Goal: Task Accomplishment & Management: Manage account settings

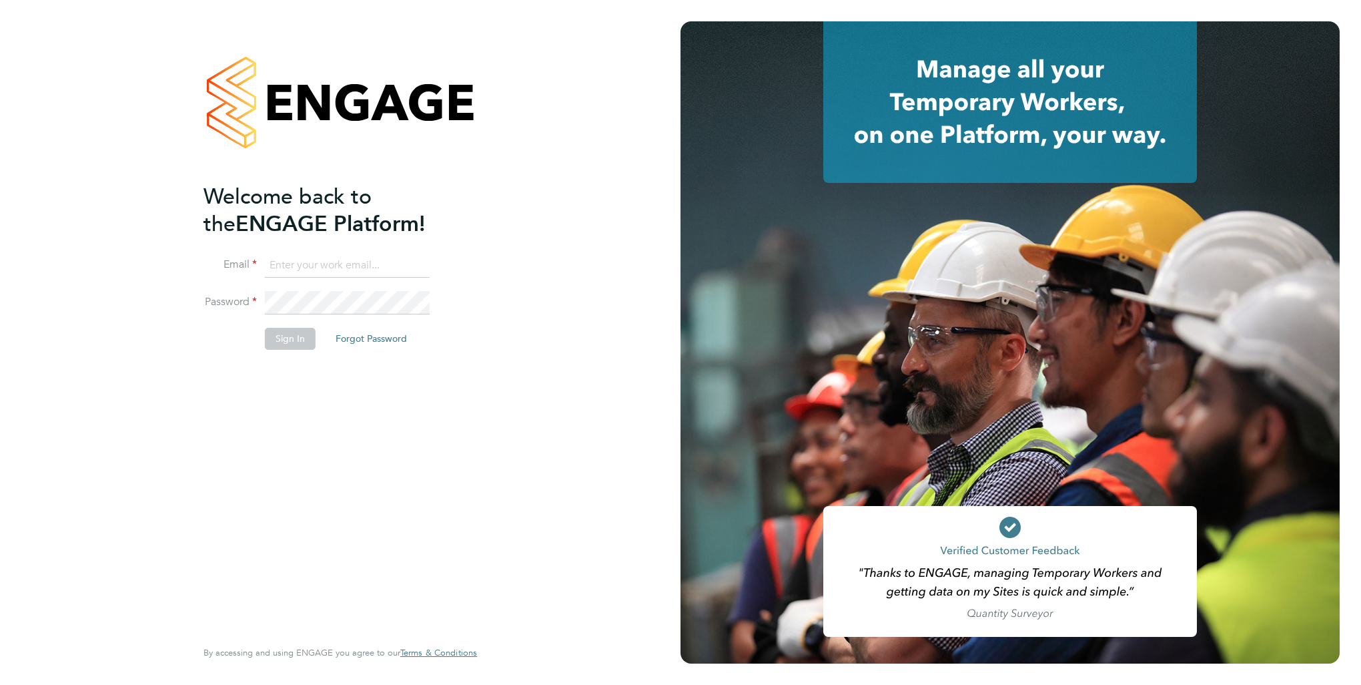
click at [350, 266] on input at bounding box center [347, 266] width 165 height 24
type input "[PERSON_NAME][EMAIL_ADDRESS][DOMAIN_NAME]"
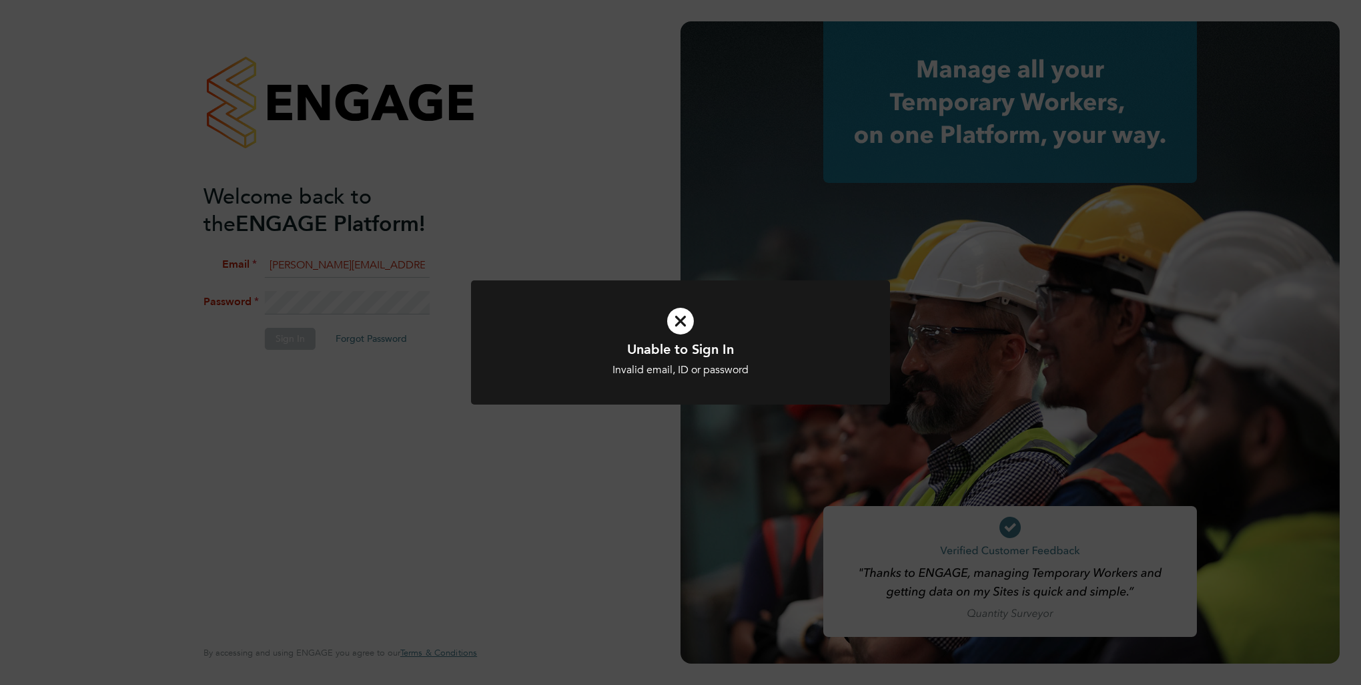
click at [686, 322] on icon at bounding box center [680, 321] width 347 height 52
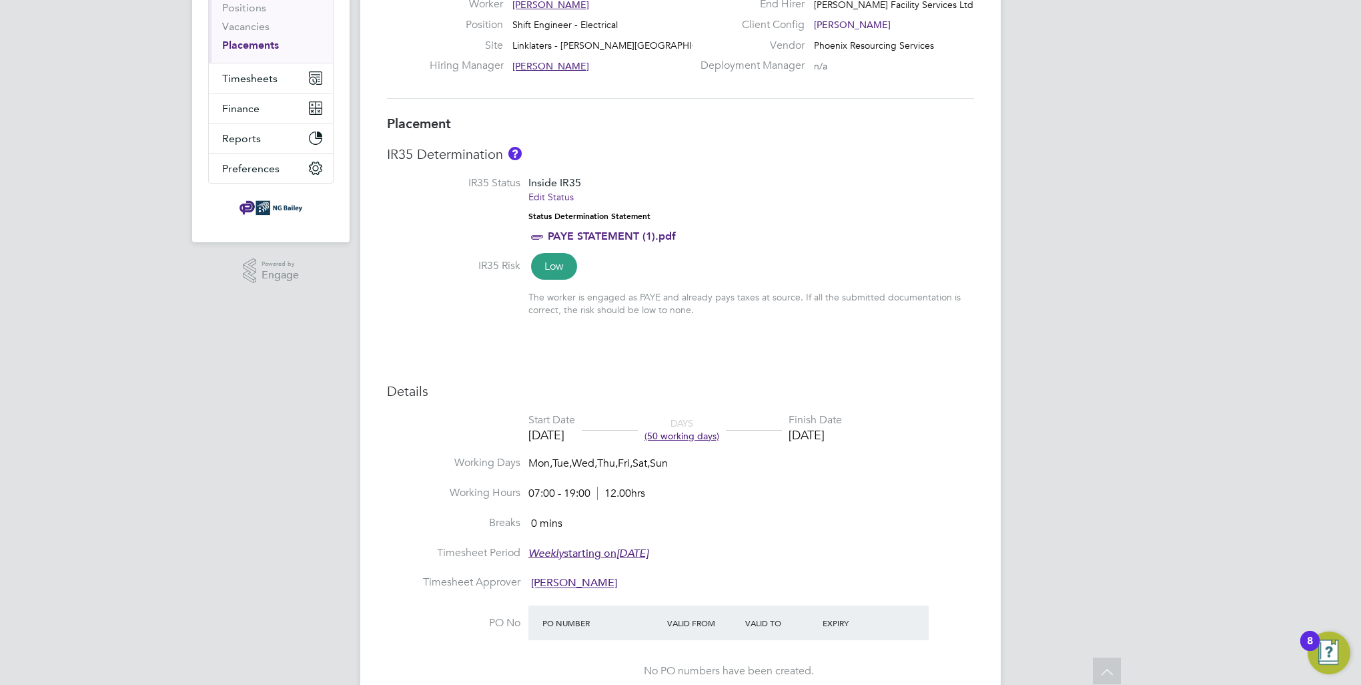
scroll to position [200, 0]
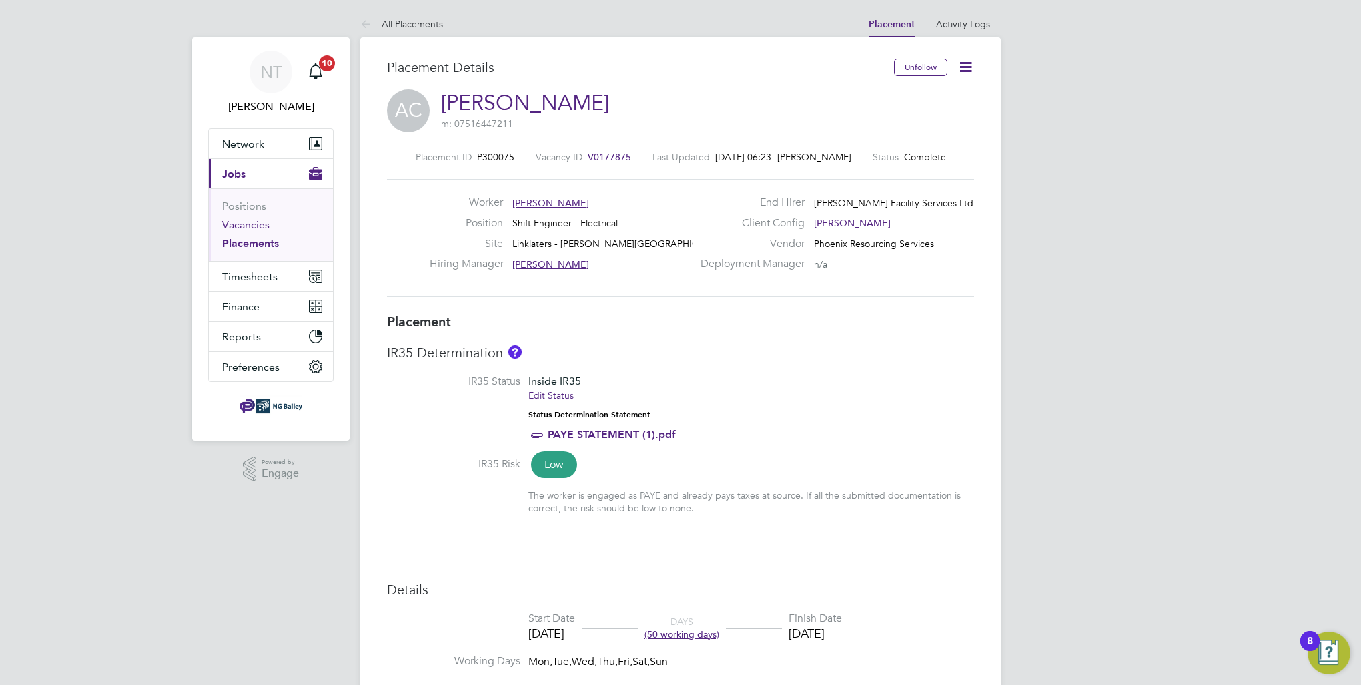
click at [246, 223] on link "Vacancies" at bounding box center [245, 224] width 47 height 13
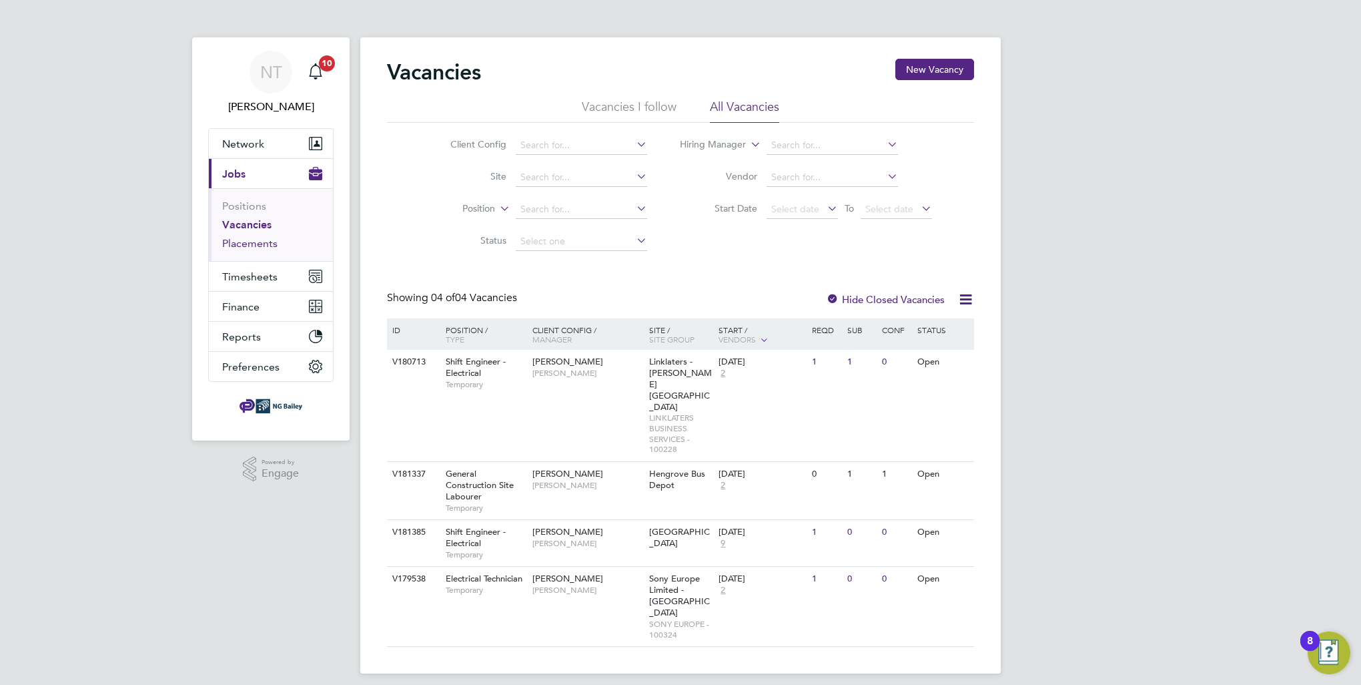
click at [246, 239] on link "Placements" at bounding box center [249, 243] width 55 height 13
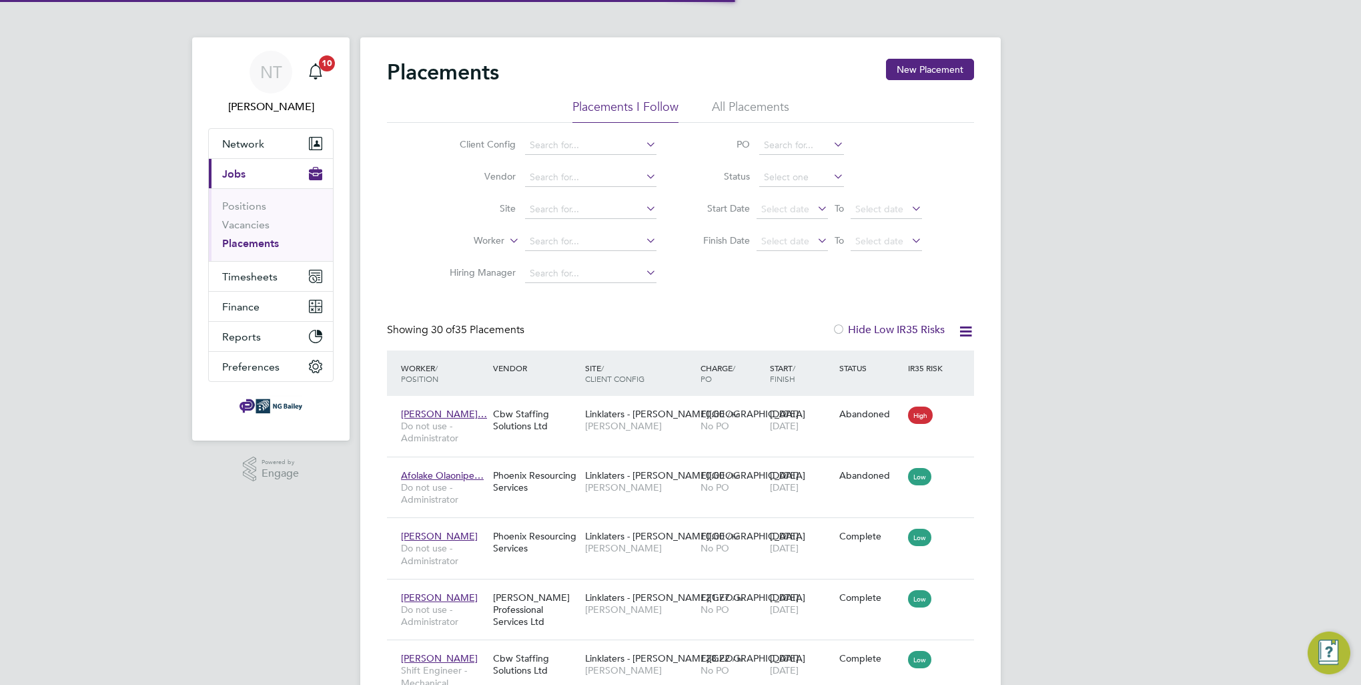
scroll to position [50, 93]
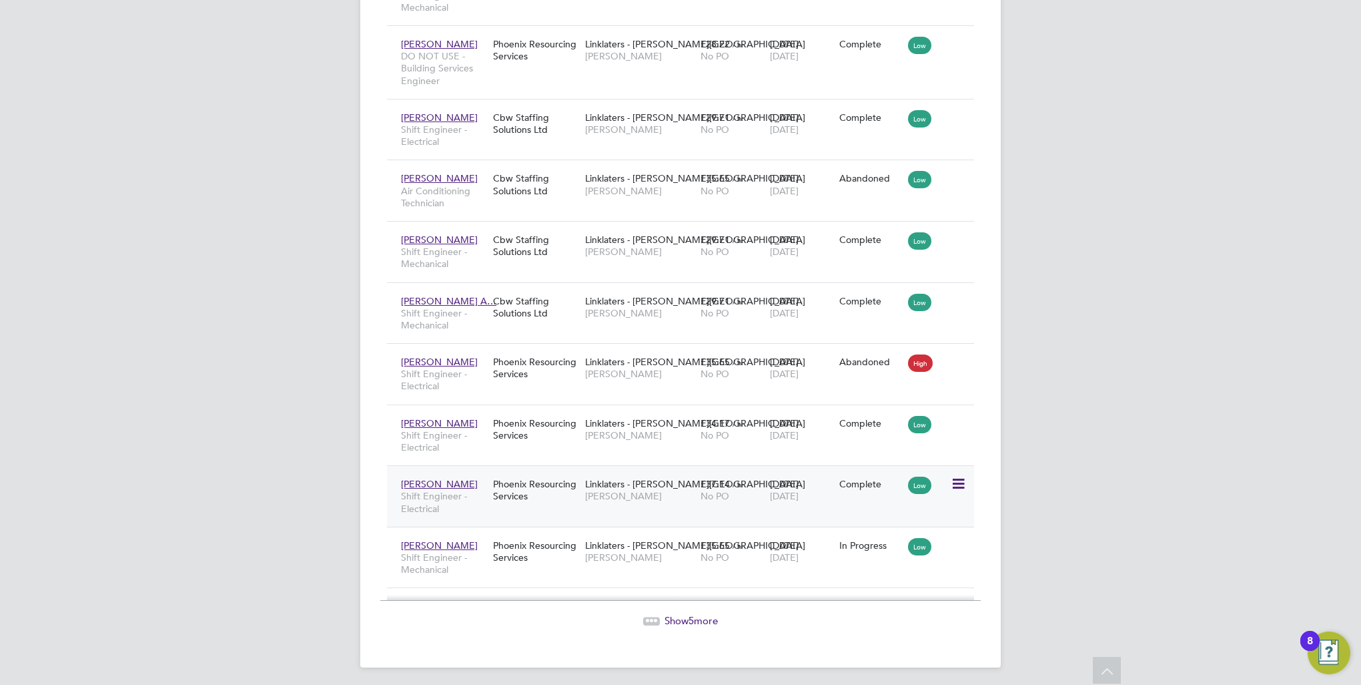
click at [444, 480] on span "[PERSON_NAME]" at bounding box center [439, 484] width 77 height 12
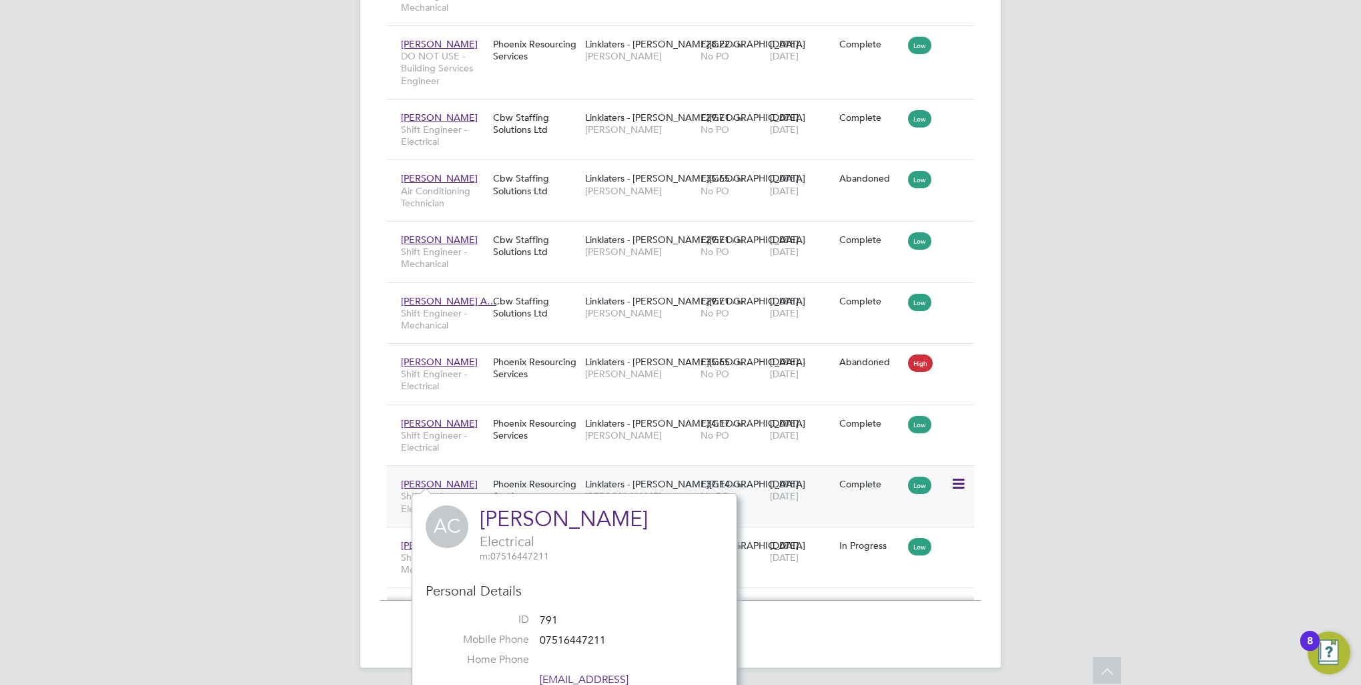
click at [953, 482] on icon at bounding box center [957, 484] width 13 height 16
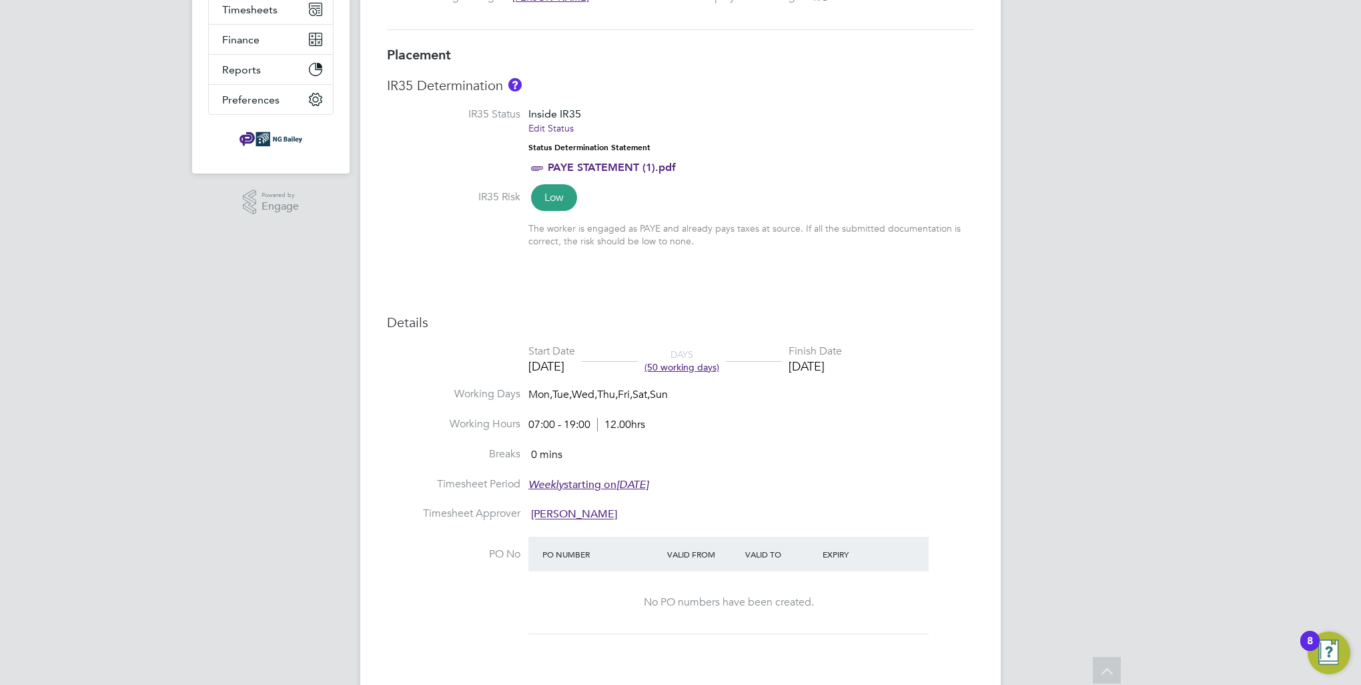
click at [689, 370] on span "(50 working days)" at bounding box center [682, 367] width 75 height 12
click at [832, 427] on li "Working Hours 07:00 - 19:00 12.00hrs" at bounding box center [680, 432] width 587 height 30
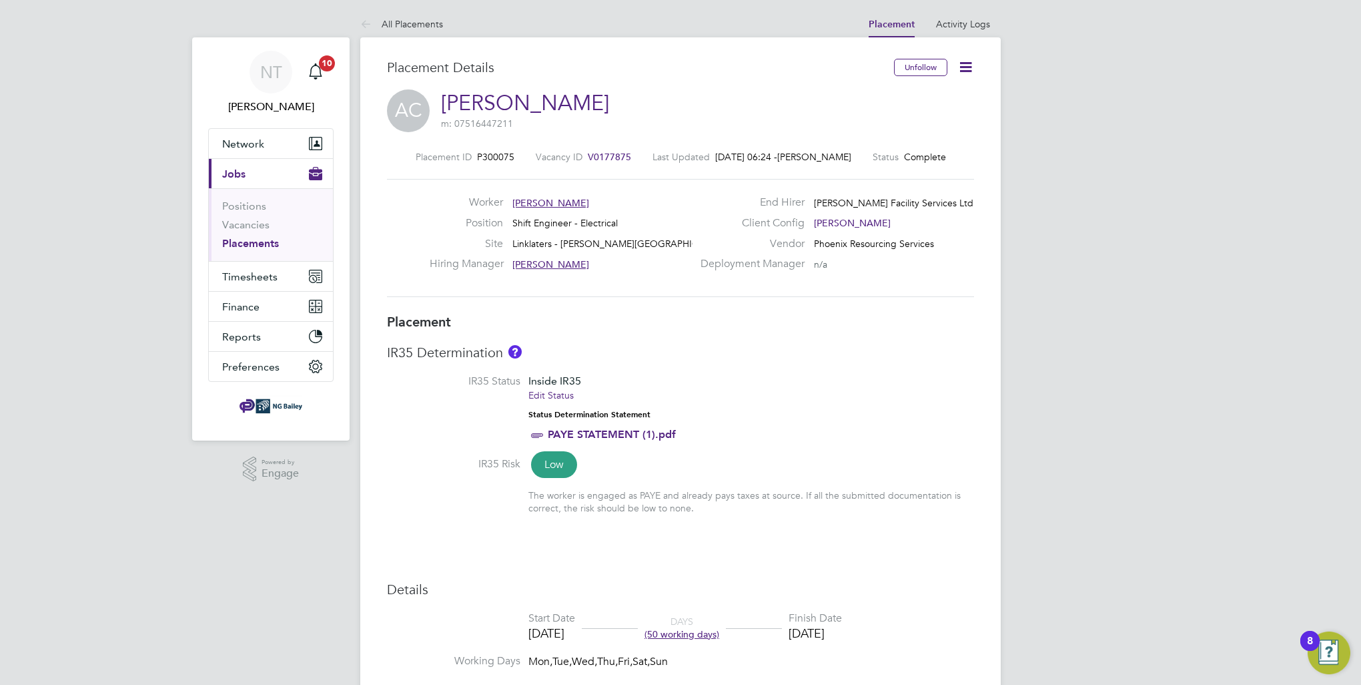
click at [969, 70] on icon at bounding box center [965, 67] width 17 height 17
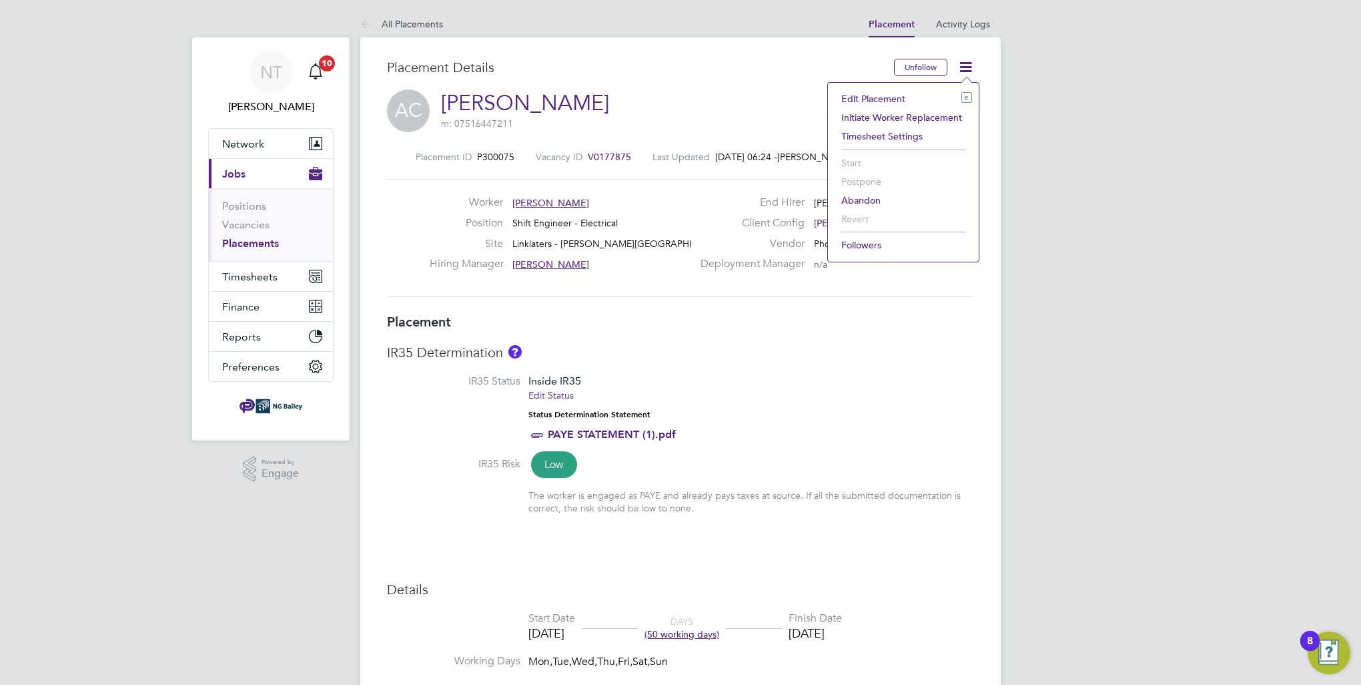
click at [877, 98] on li "Edit Placement e" at bounding box center [903, 98] width 137 height 19
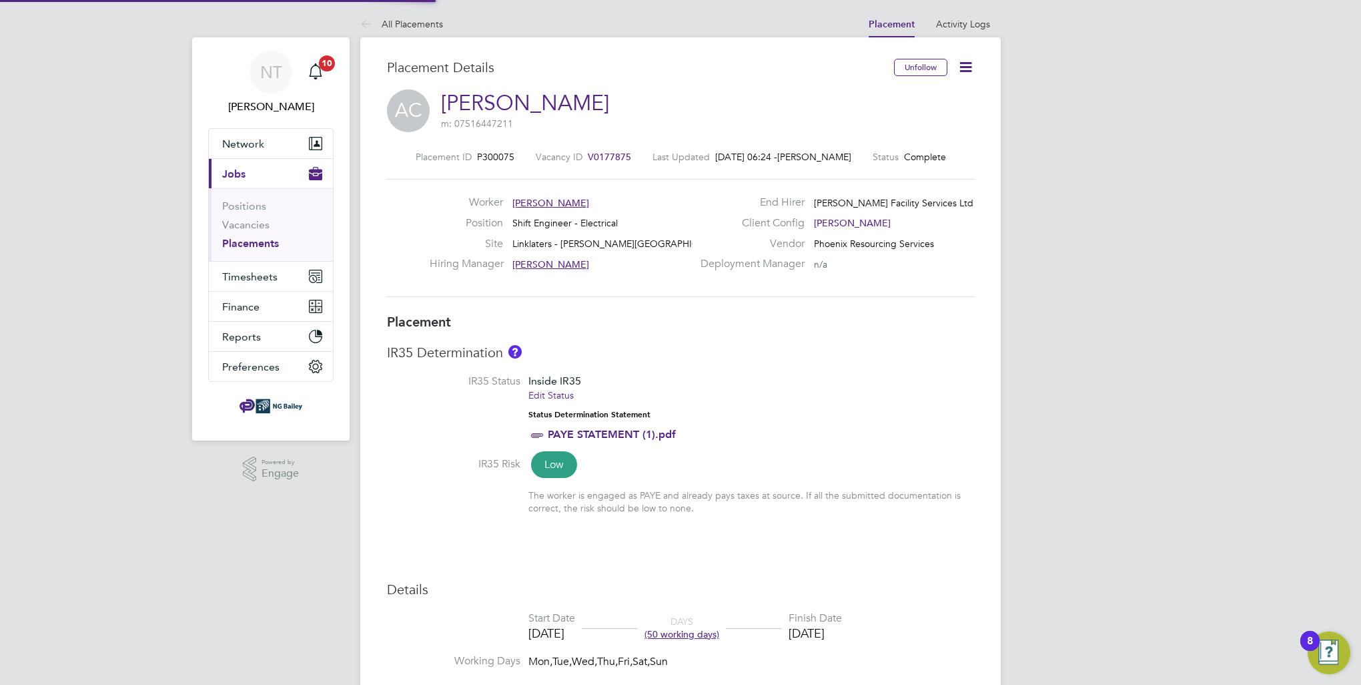
type input "[PERSON_NAME]"
type input "[DATE]"
type input "07:00"
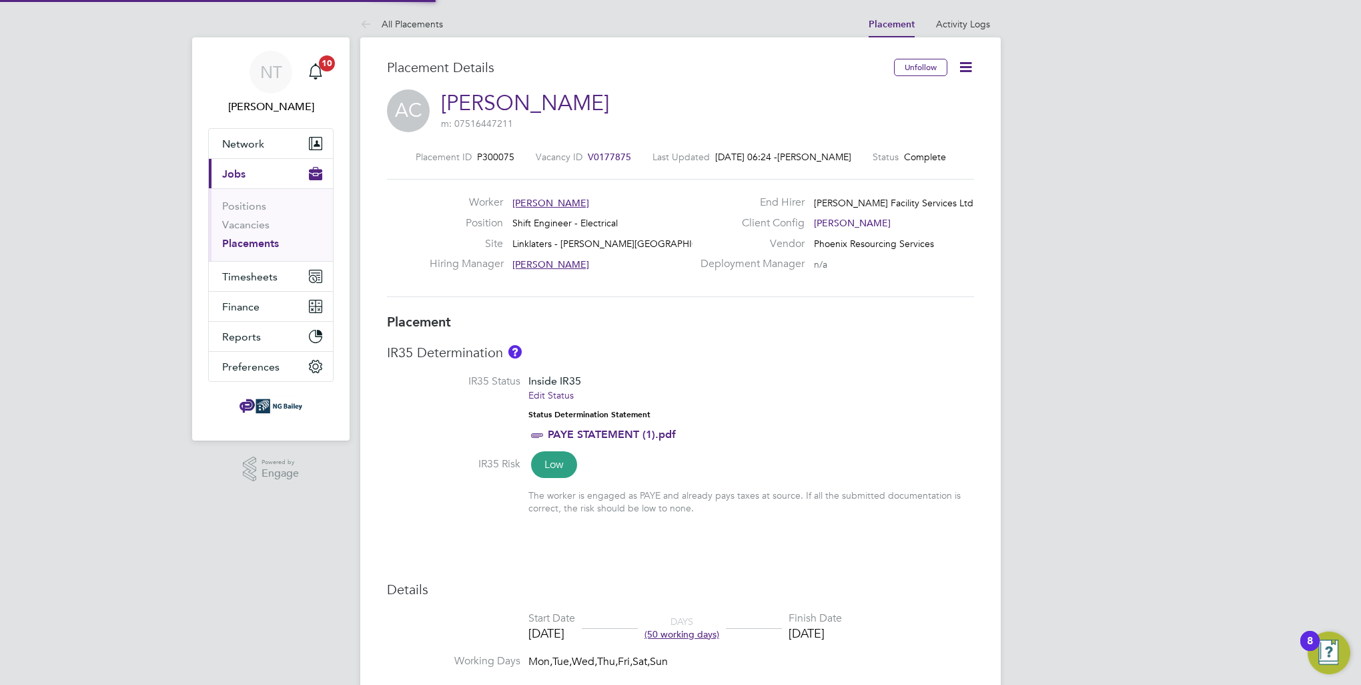
type input "19:00"
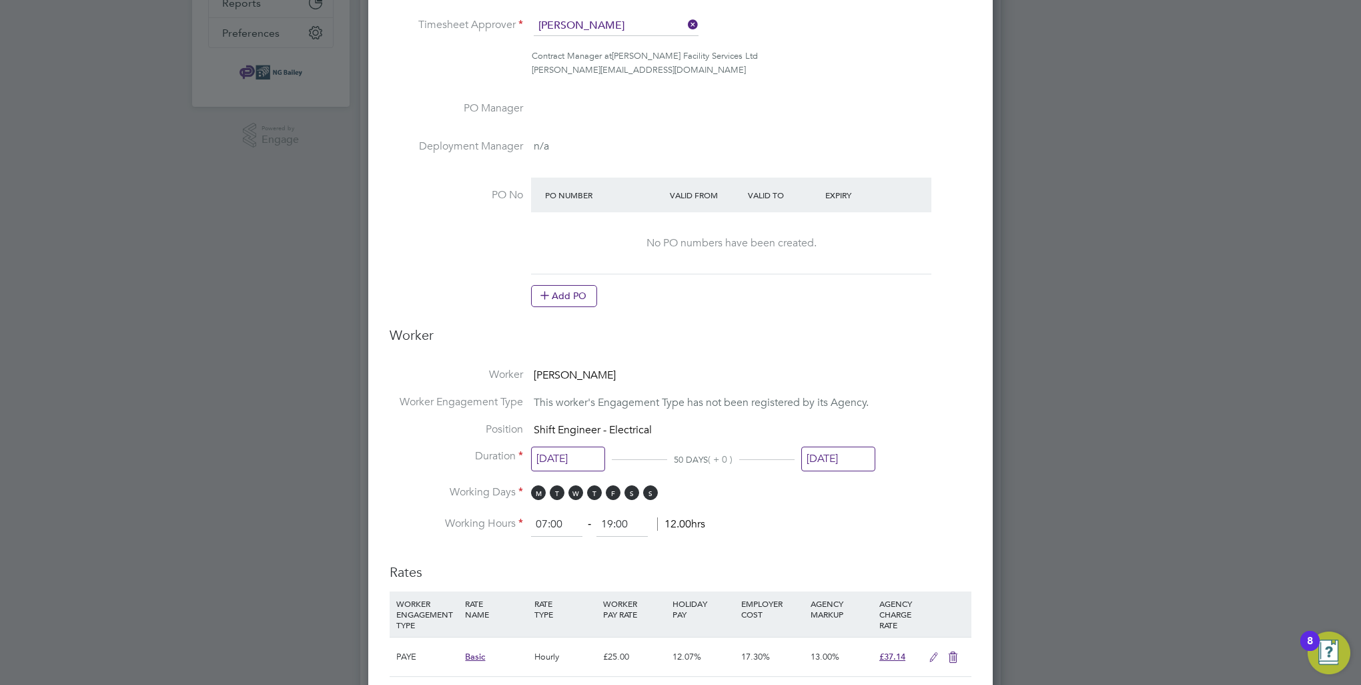
click at [847, 456] on input "[DATE]" at bounding box center [838, 458] width 74 height 25
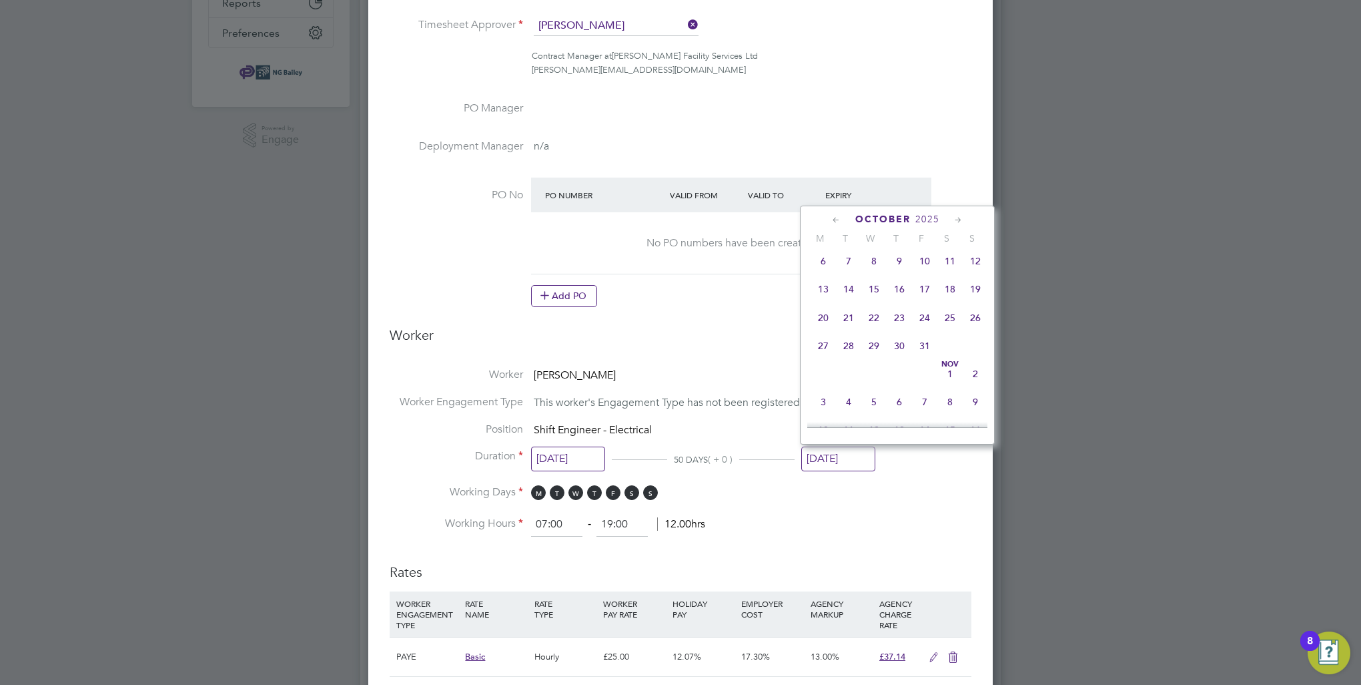
click at [925, 358] on span "31" at bounding box center [924, 345] width 25 height 25
type input "[DATE]"
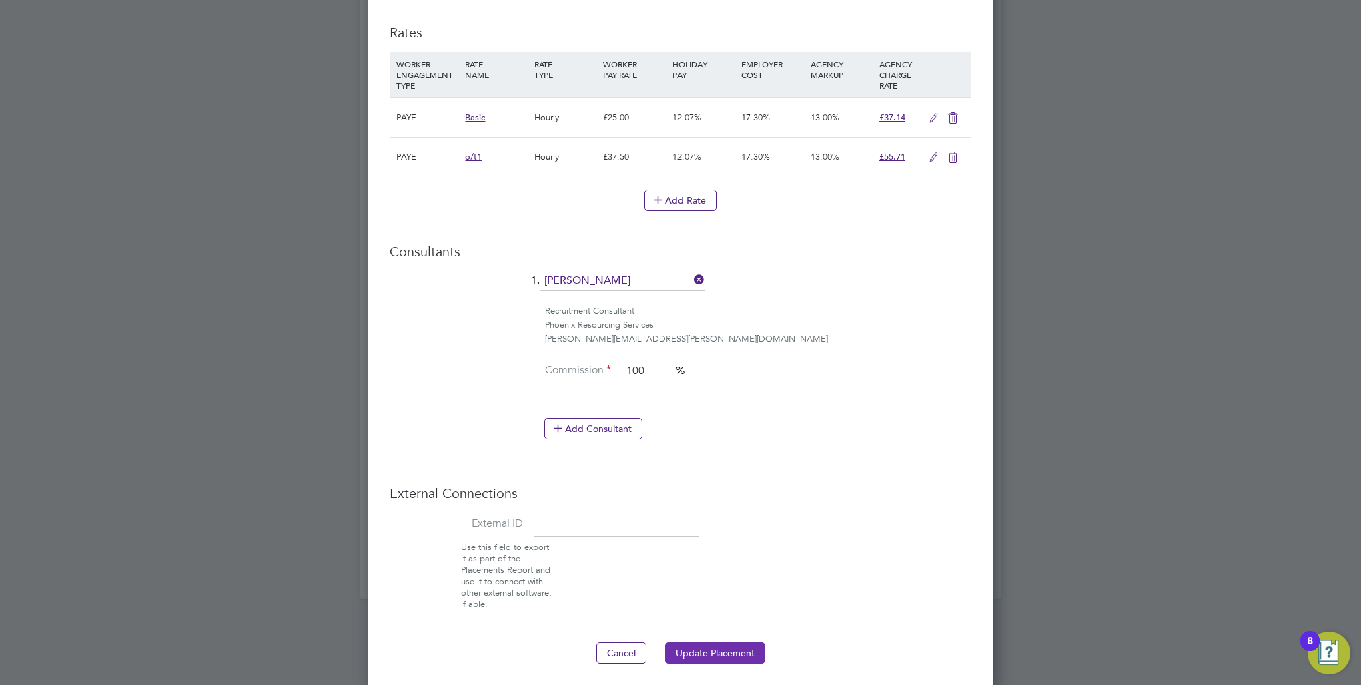
click at [719, 654] on button "Update Placement" at bounding box center [715, 652] width 100 height 21
